Goal: Information Seeking & Learning: Learn about a topic

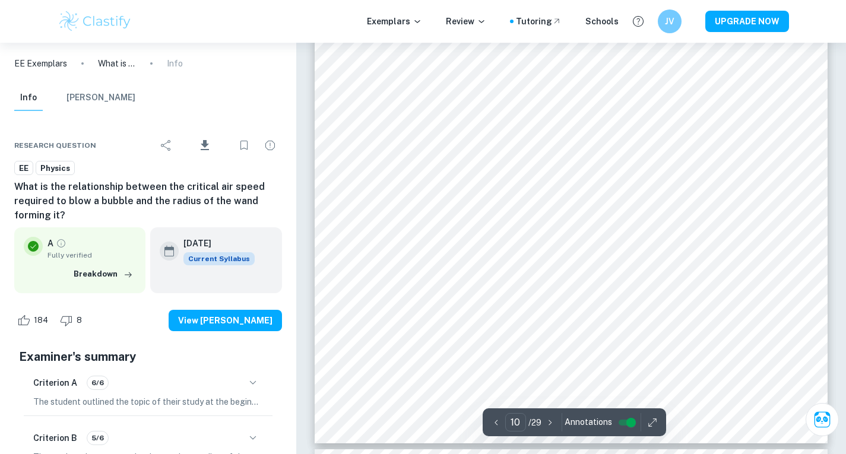
scroll to position [7085, 0]
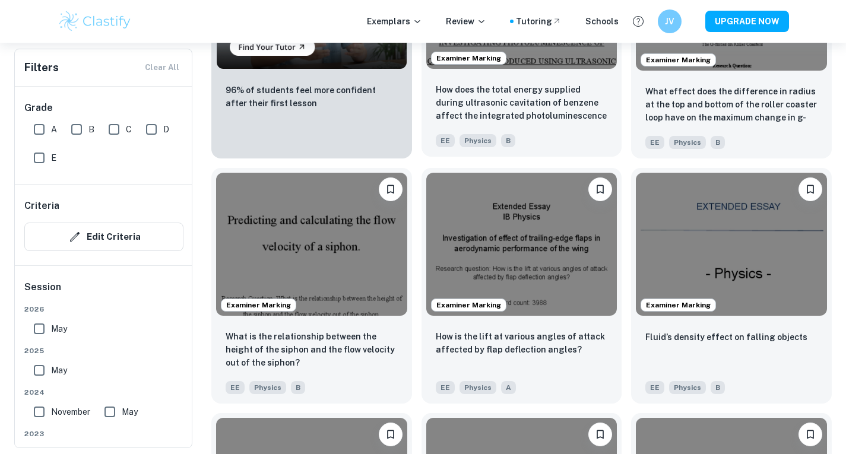
scroll to position [979, 0]
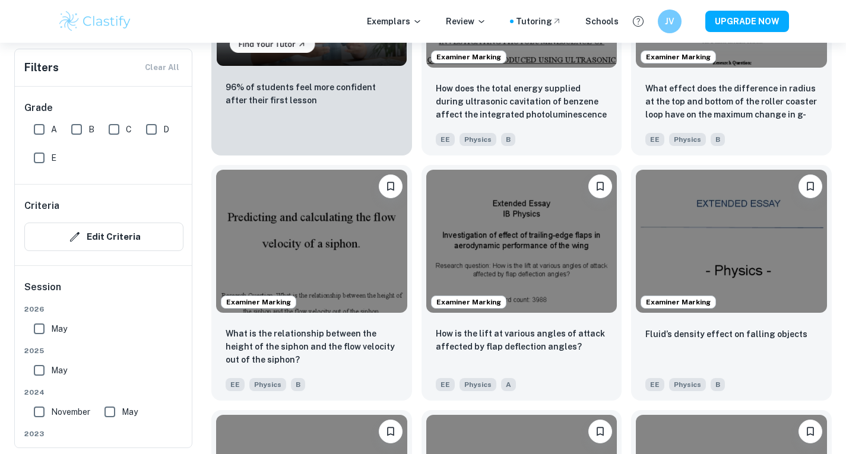
click at [42, 130] on input "A" at bounding box center [39, 130] width 24 height 24
checkbox input "true"
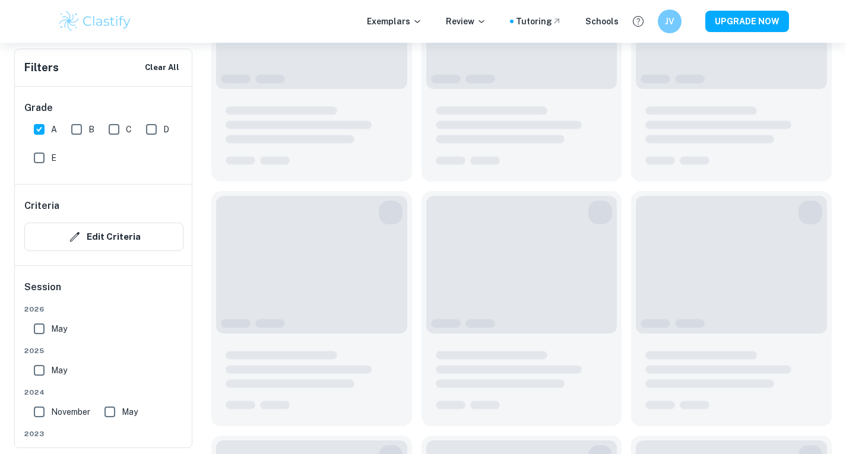
scroll to position [1007, 0]
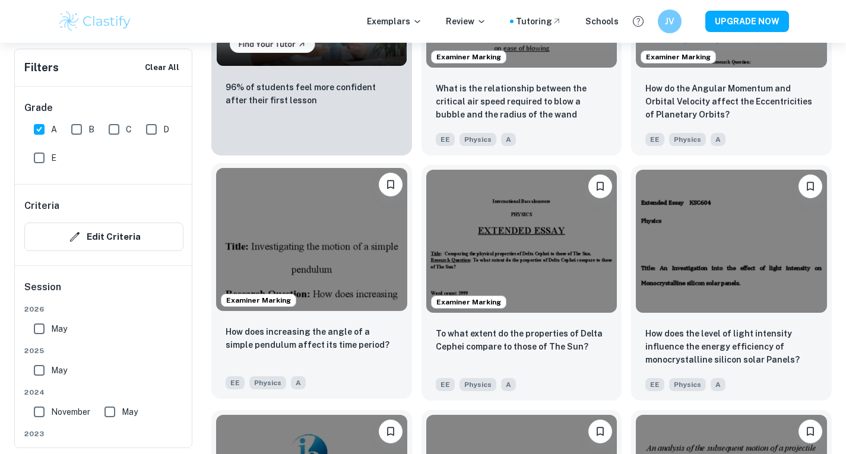
click at [361, 259] on img at bounding box center [311, 239] width 191 height 143
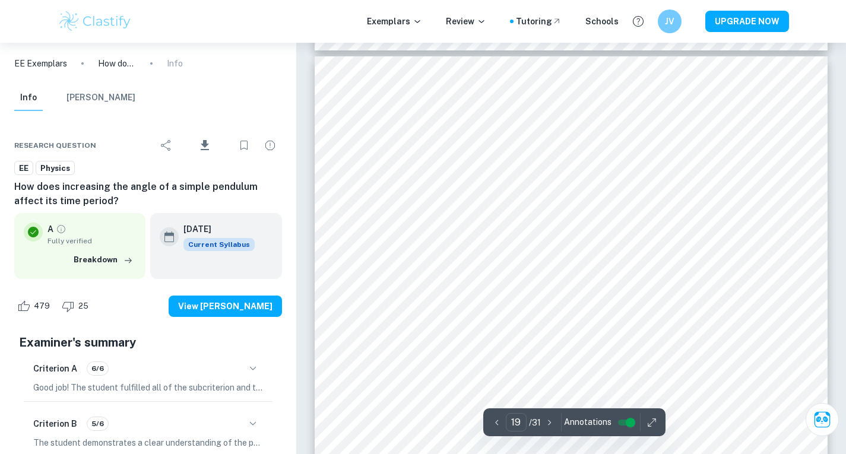
scroll to position [12388, 0]
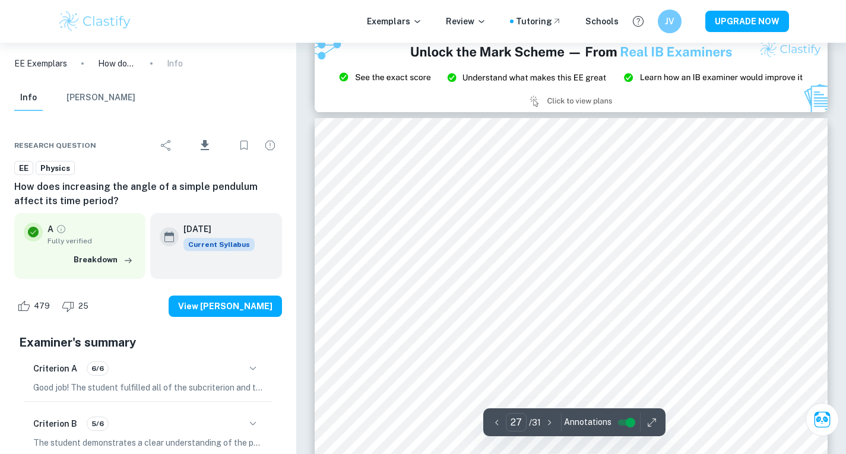
type input "26"
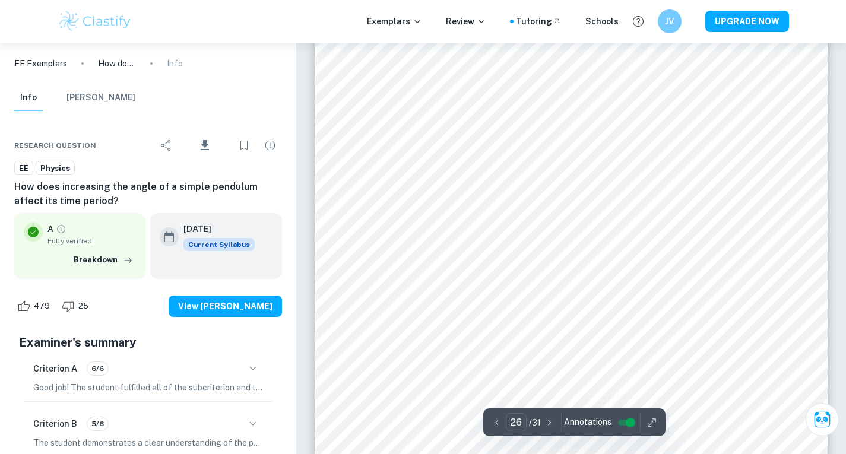
scroll to position [17258, 0]
